Goal: Ask a question

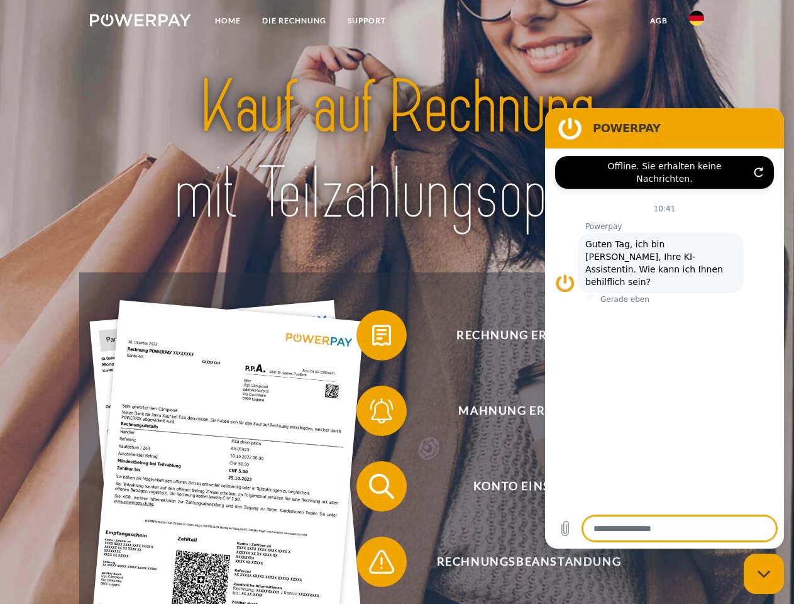
click at [140, 22] on img at bounding box center [140, 20] width 101 height 13
click at [697, 22] on img at bounding box center [696, 18] width 15 height 15
click at [658, 21] on link "agb" at bounding box center [658, 20] width 39 height 23
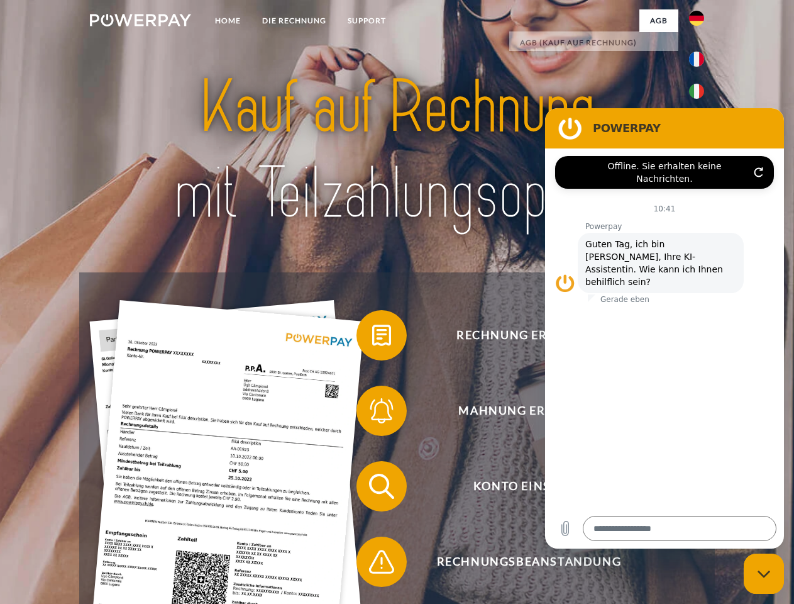
click at [372, 338] on span at bounding box center [362, 335] width 63 height 63
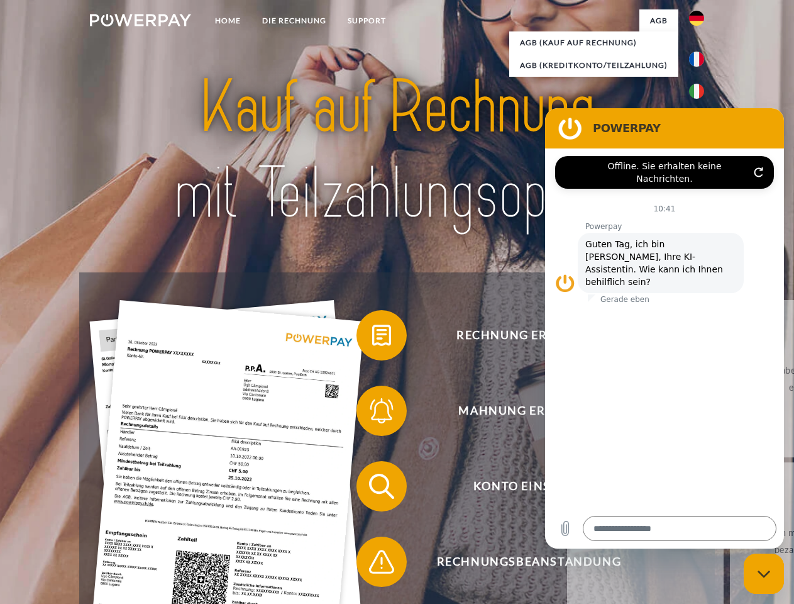
click at [372, 413] on span at bounding box center [362, 410] width 63 height 63
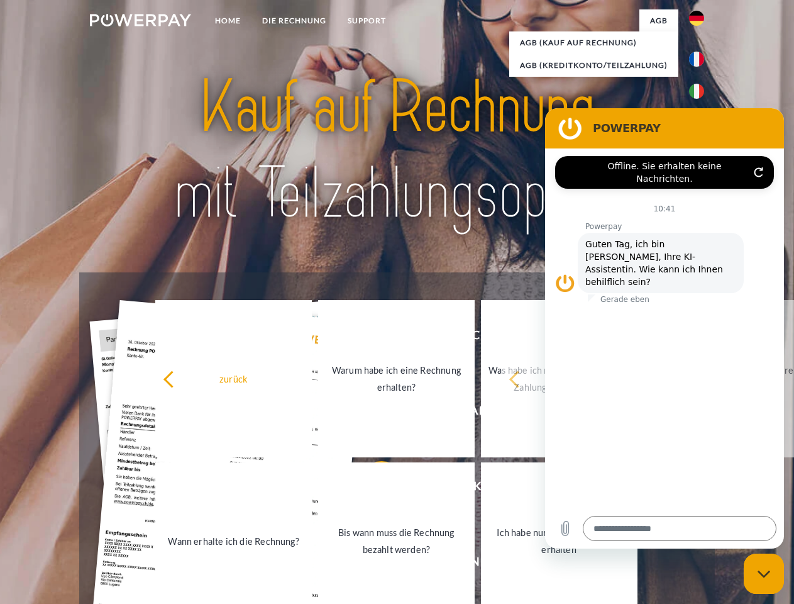
click at [372, 489] on link "Bis wann muss die Rechnung bezahlt werden?" at bounding box center [396, 540] width 157 height 157
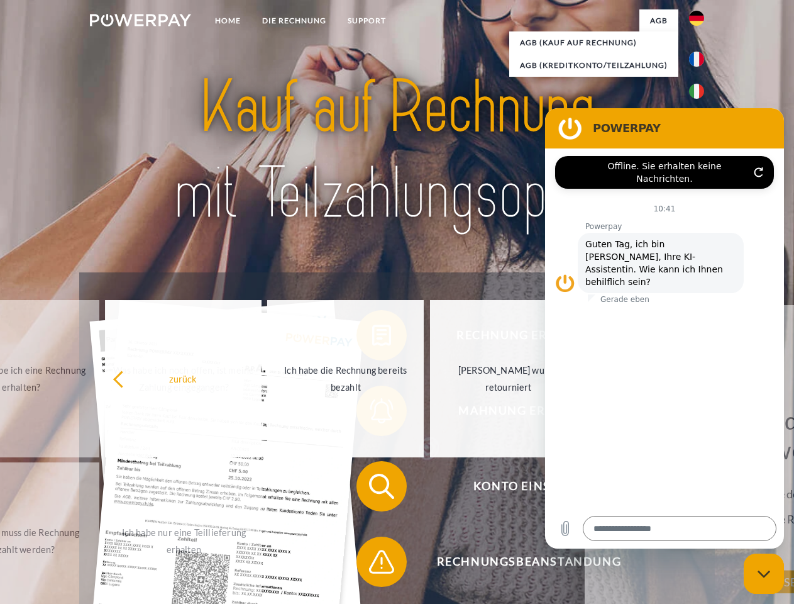
click at [372, 564] on span at bounding box center [362, 561] width 63 height 63
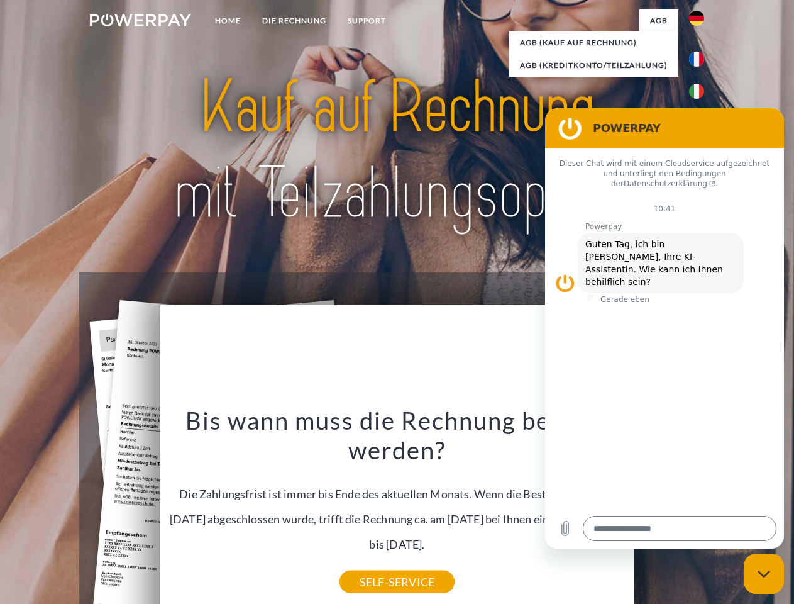
click at [764, 573] on icon "Messaging-Fenster schließen" at bounding box center [764, 574] width 13 height 8
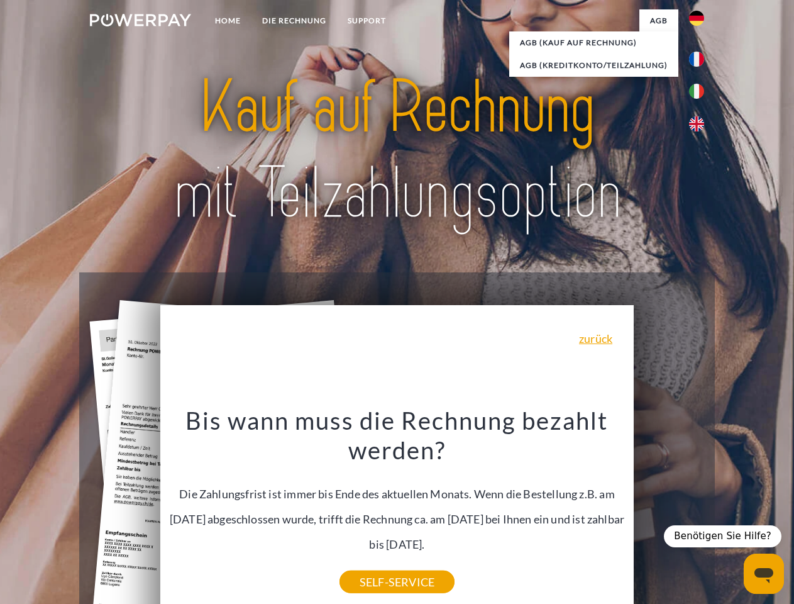
type textarea "*"
